Goal: Task Accomplishment & Management: Manage account settings

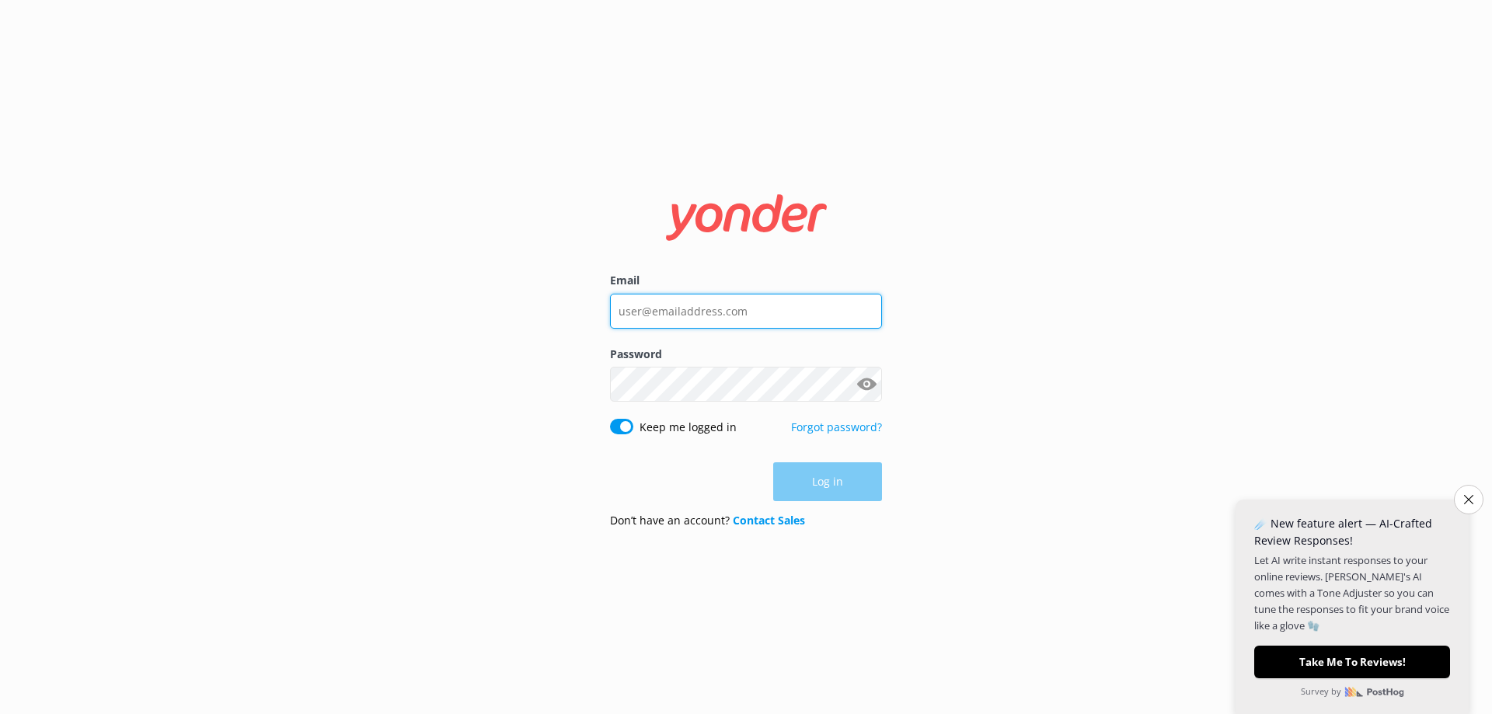
type input "[PERSON_NAME][EMAIL_ADDRESS][PERSON_NAME][DOMAIN_NAME]"
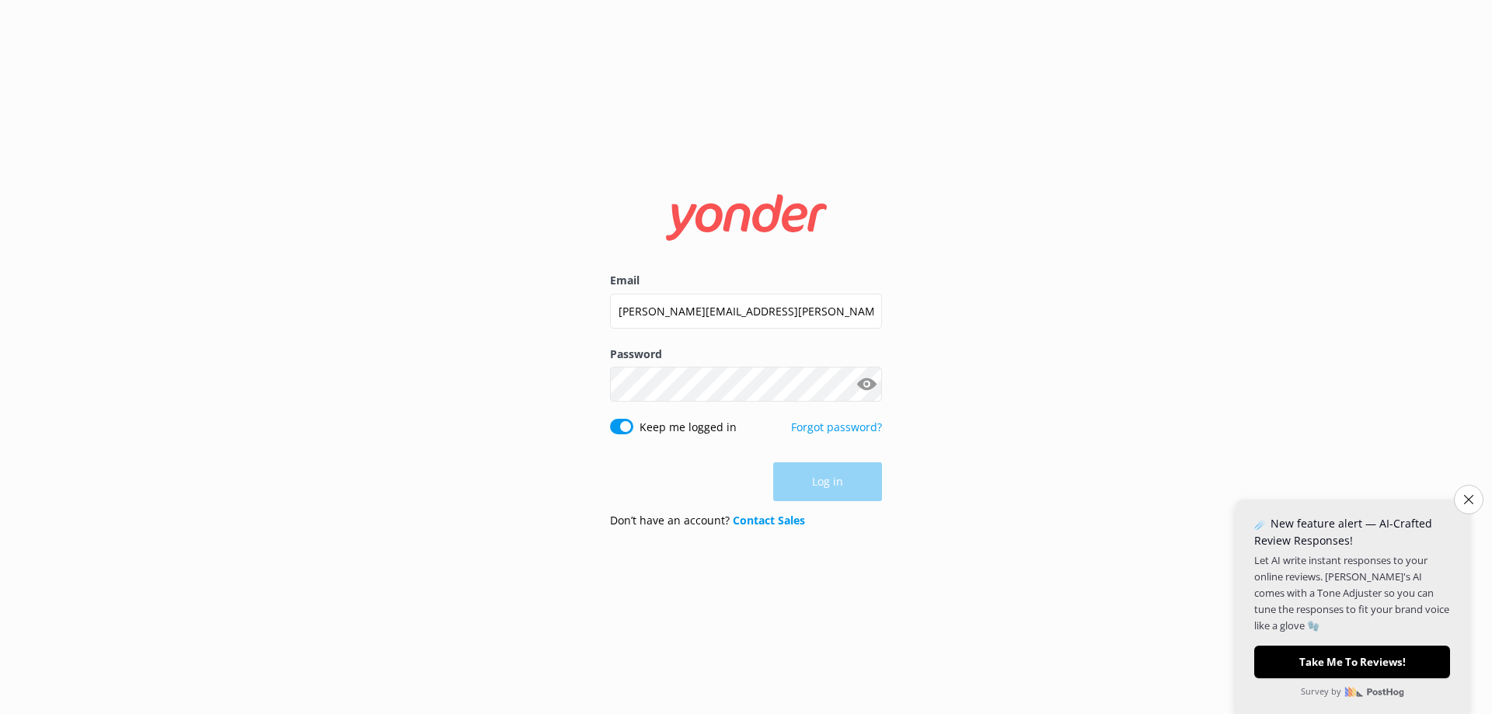
click at [851, 490] on div "Log in" at bounding box center [746, 481] width 272 height 39
click at [844, 486] on button "Log in" at bounding box center [827, 482] width 109 height 39
